Goal: Obtain resource: Download file/media

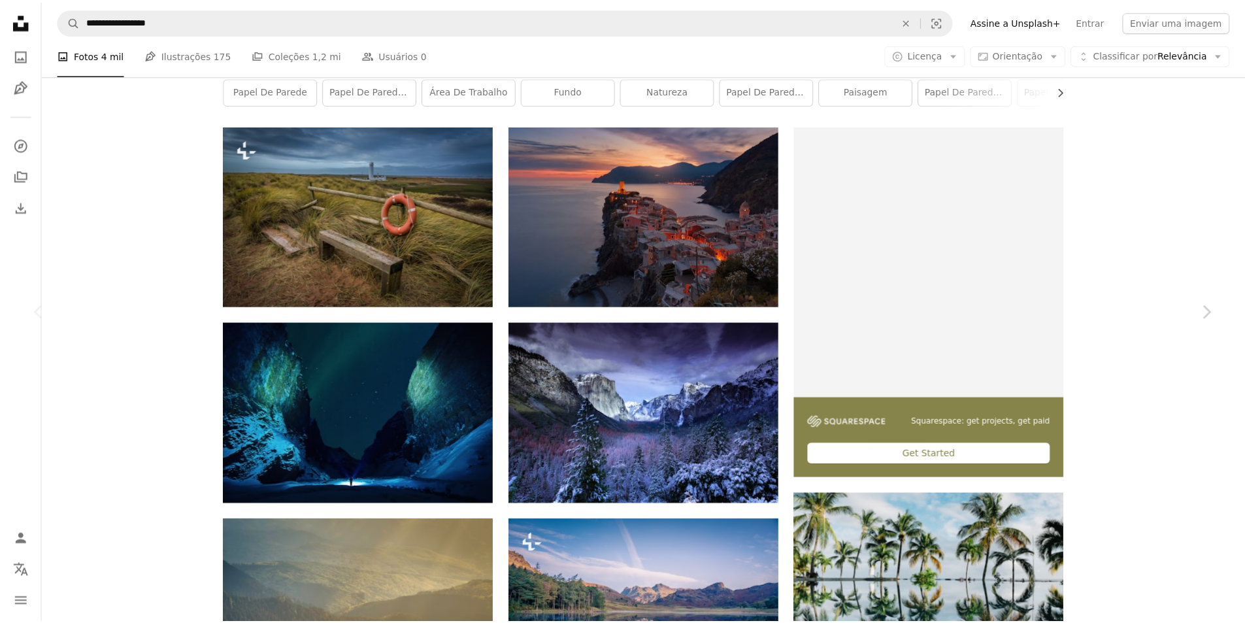
scroll to position [222, 0]
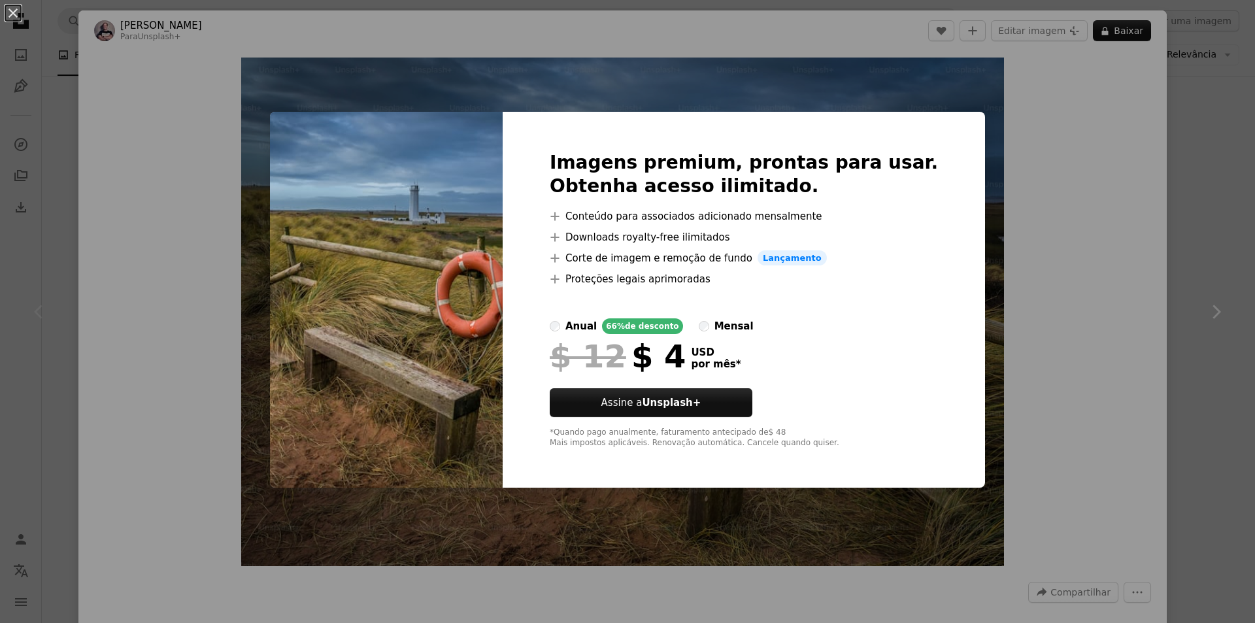
click at [1086, 110] on div "An X shape Imagens premium, prontas para usar. Obtenha acesso ilimitado. A plus…" at bounding box center [627, 311] width 1255 height 623
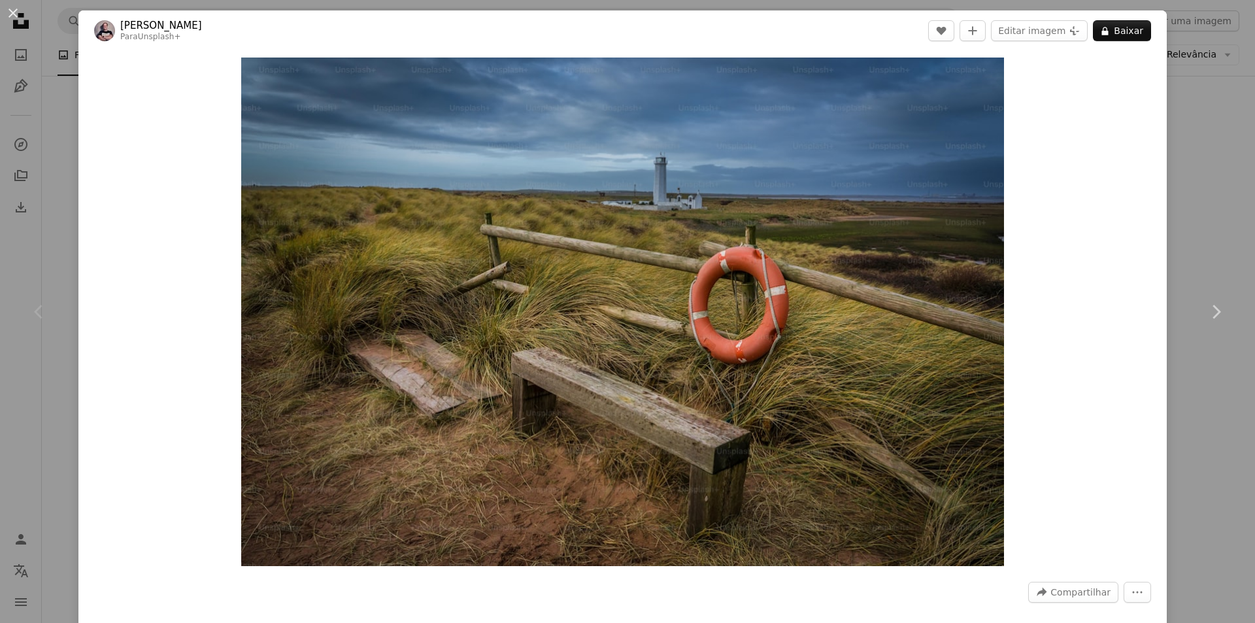
click at [21, 12] on button "An X shape" at bounding box center [13, 13] width 16 height 16
